Goal: Task Accomplishment & Management: Manage account settings

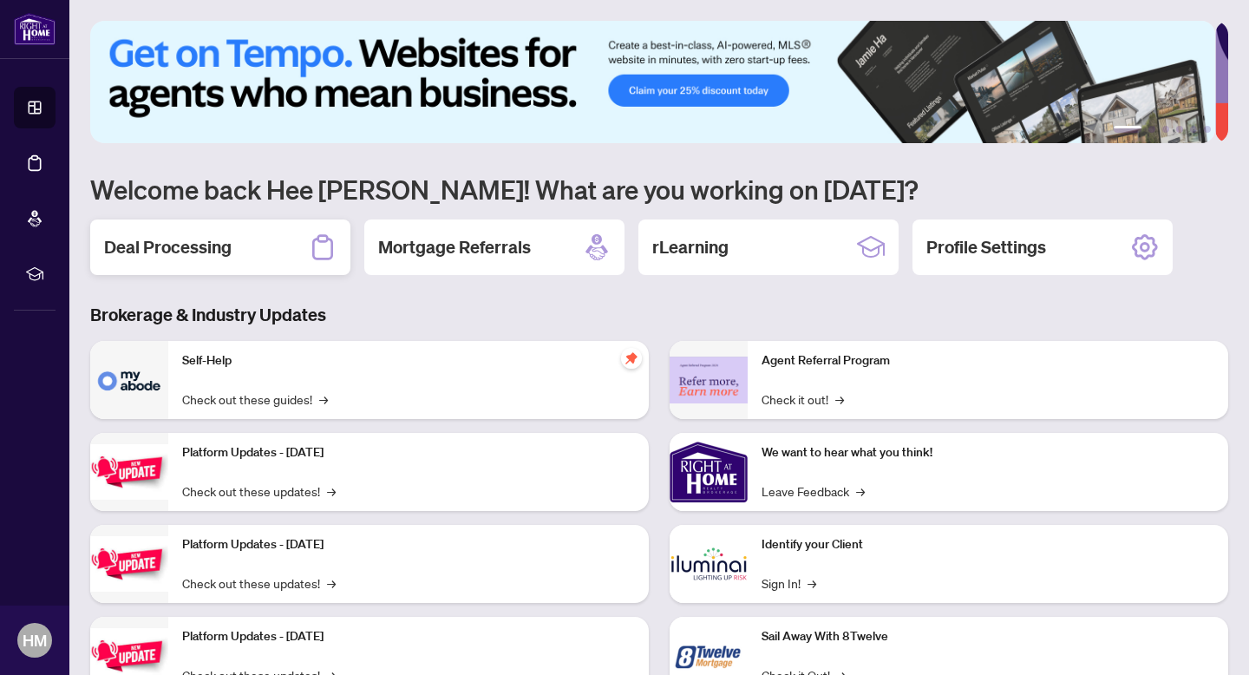
click at [188, 244] on h2 "Deal Processing" at bounding box center [168, 247] width 128 height 24
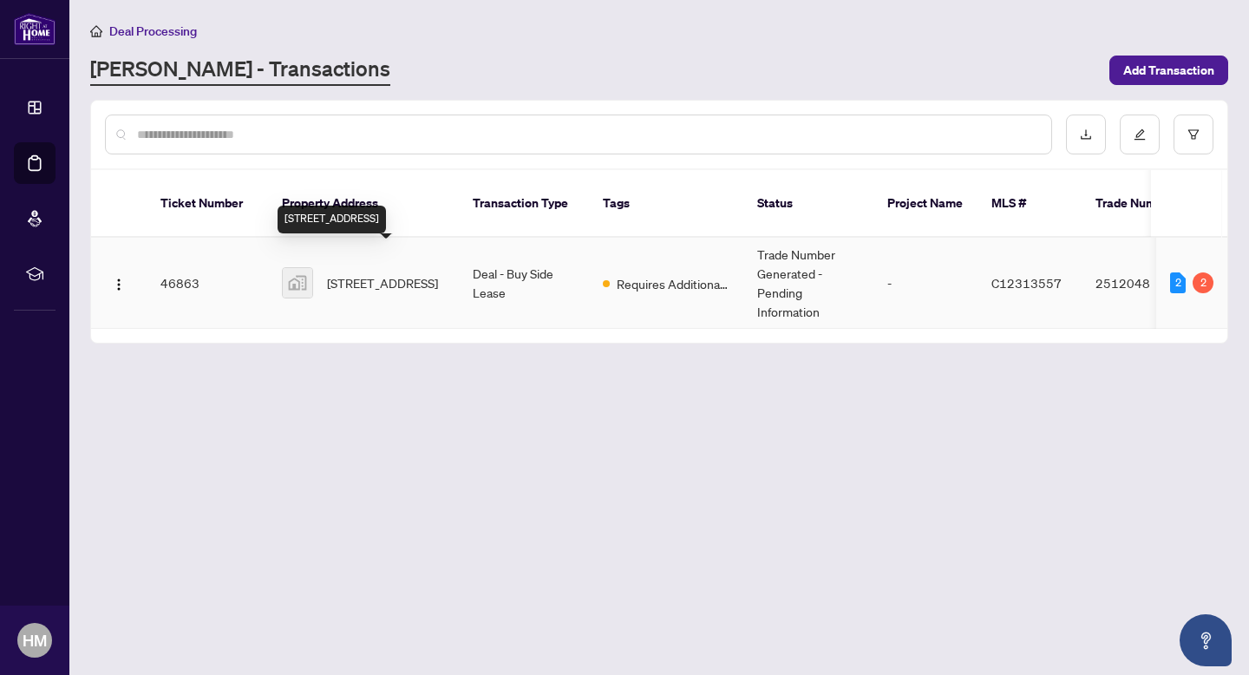
click at [438, 273] on span "[STREET_ADDRESS]" at bounding box center [382, 282] width 111 height 19
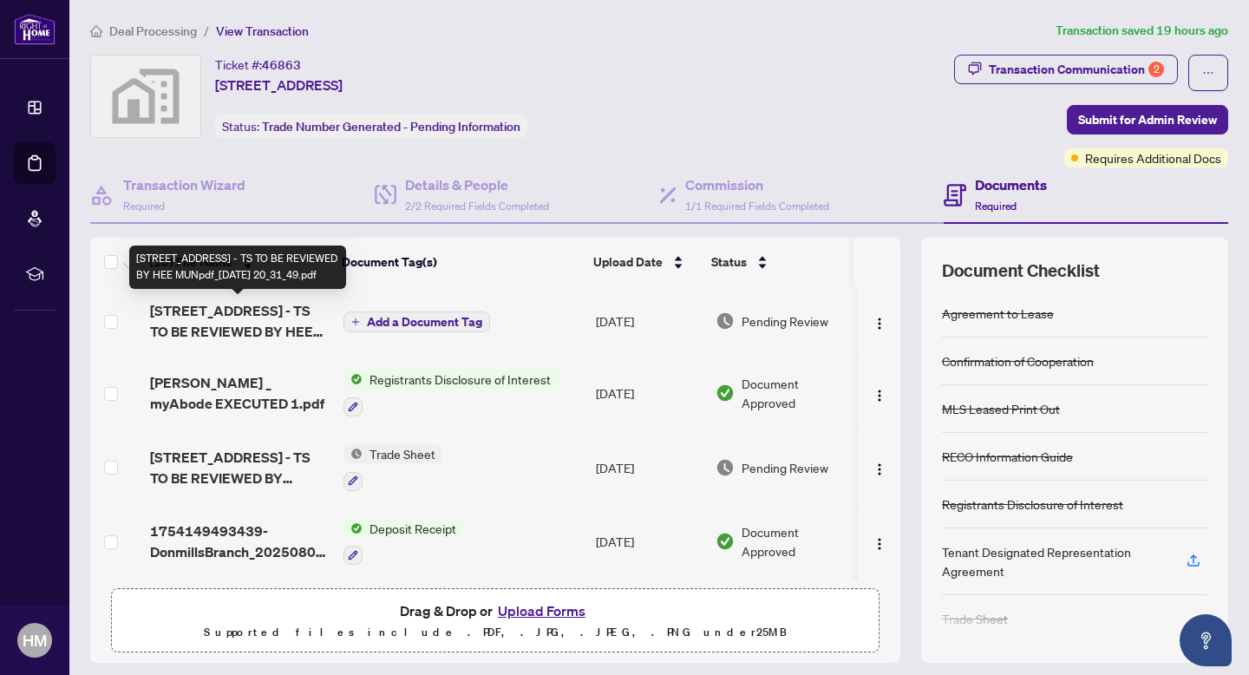
click at [253, 323] on span "[STREET_ADDRESS] - TS TO BE REVIEWED BY HEE MUNpdf_[DATE] 20_31_49.pdf" at bounding box center [240, 321] width 180 height 42
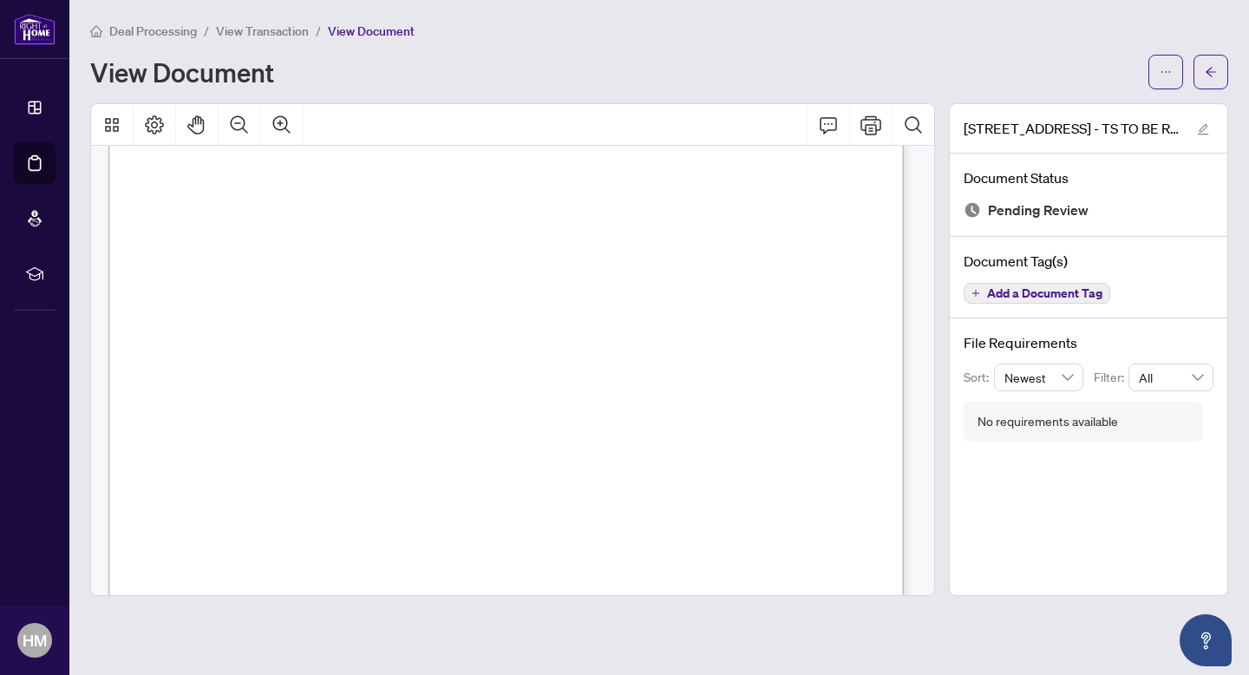
scroll to position [382, 0]
